Goal: Information Seeking & Learning: Check status

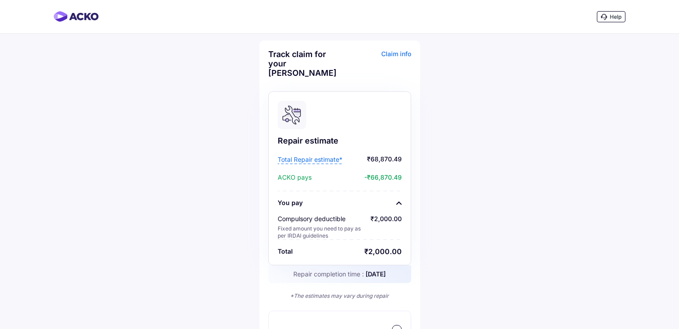
scroll to position [555, 0]
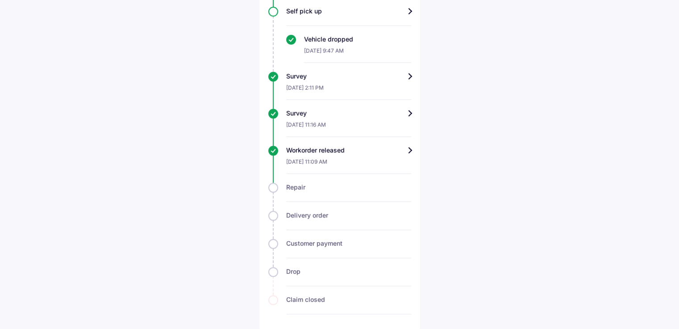
click at [409, 149] on div "Workorder released" at bounding box center [348, 150] width 125 height 9
